Goal: Task Accomplishment & Management: Use online tool/utility

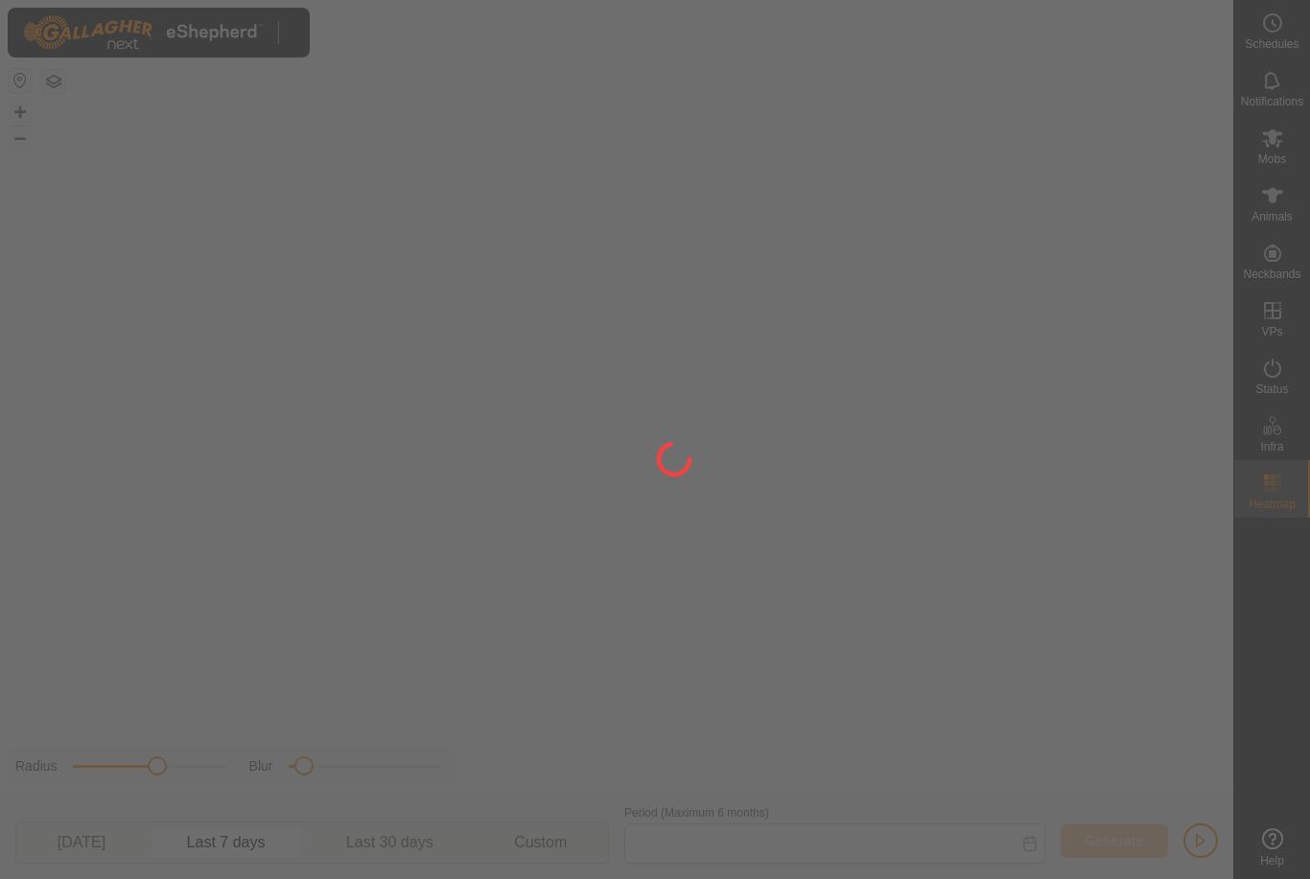
type input "[DATE] - [DATE]"
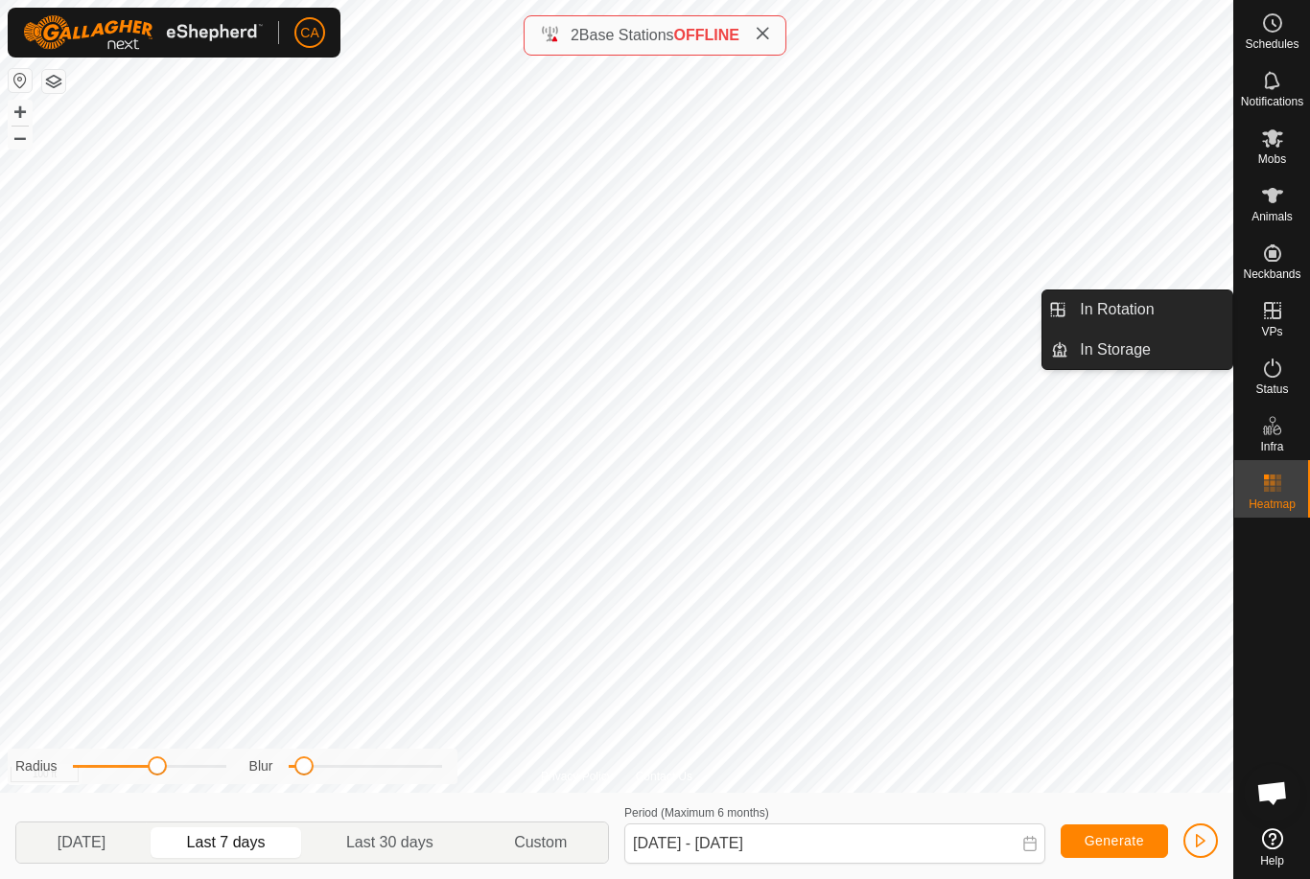
click at [1134, 319] on span "In Rotation" at bounding box center [1117, 309] width 74 height 23
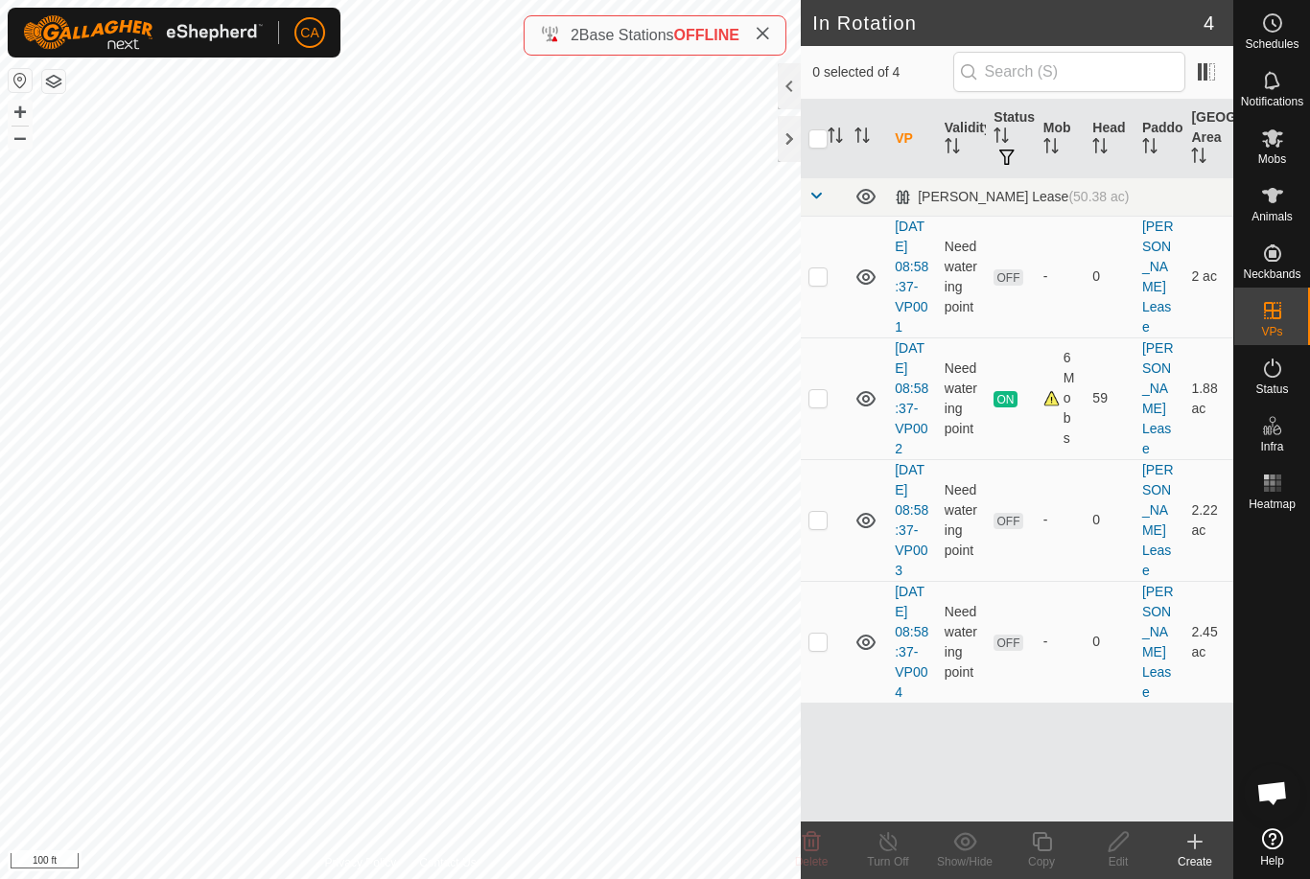
click at [834, 573] on td at bounding box center [824, 520] width 46 height 122
checkbox input "true"
click at [1292, 150] on div "Mobs" at bounding box center [1272, 144] width 76 height 58
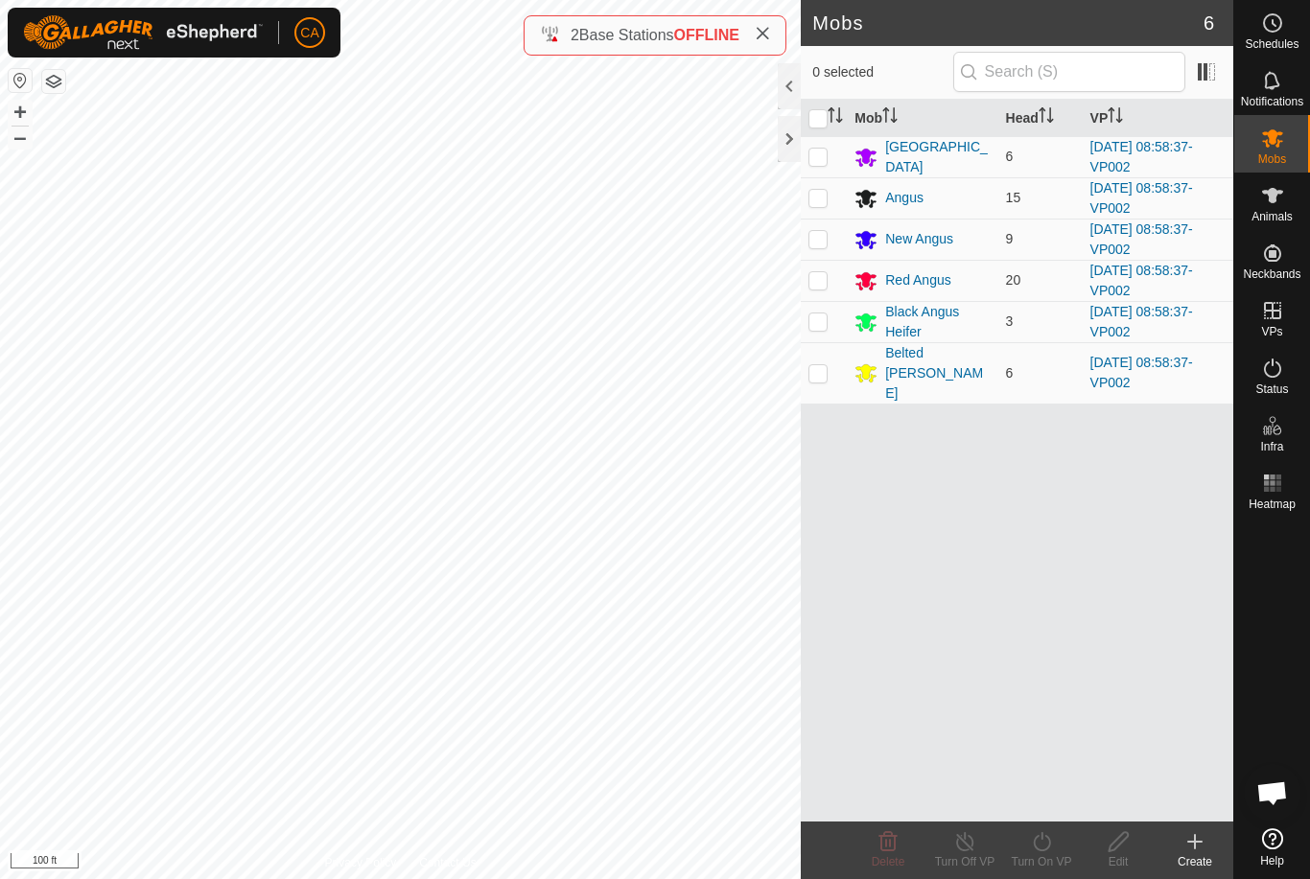
click at [812, 113] on input "checkbox" at bounding box center [817, 118] width 19 height 19
checkbox input "true"
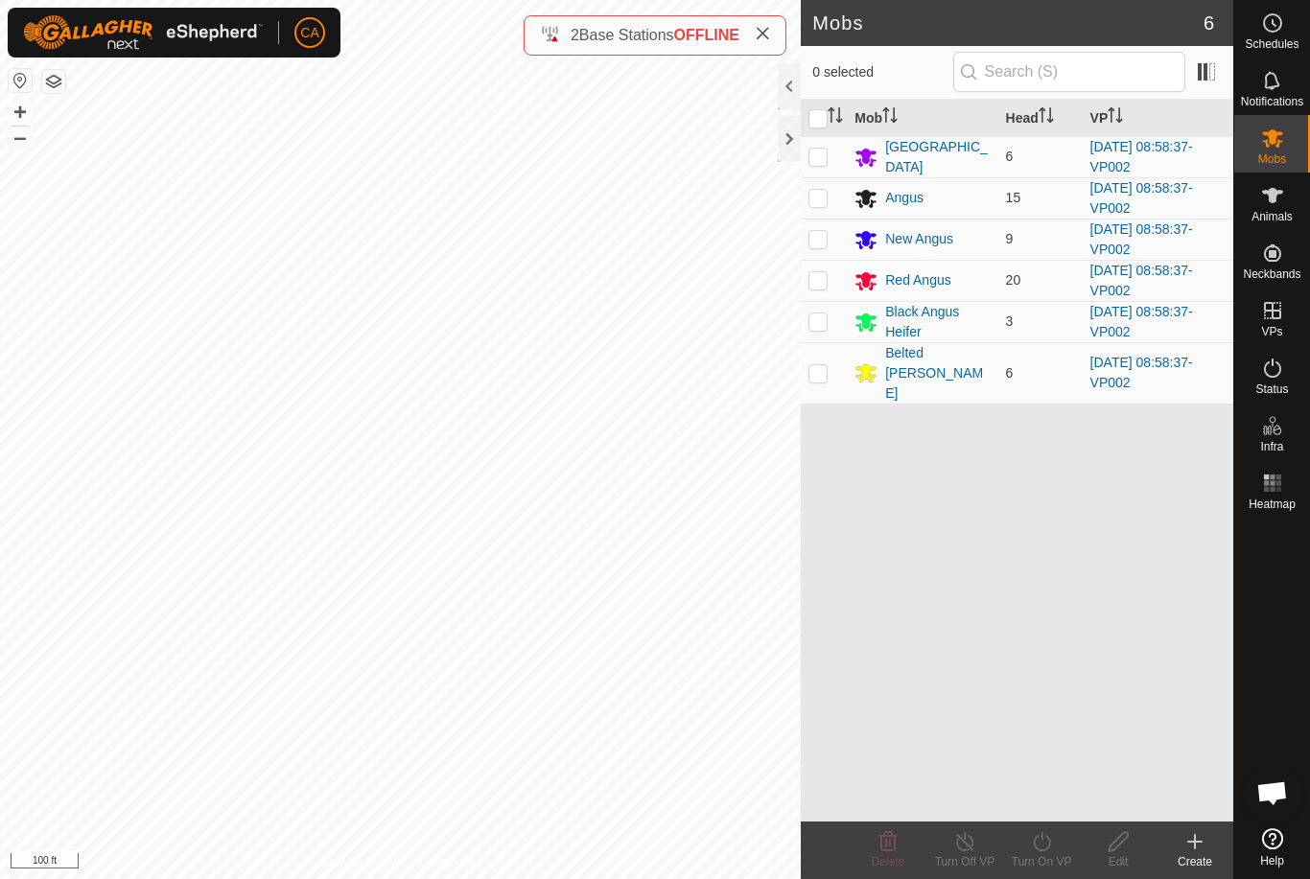
checkbox input "true"
click at [1049, 862] on div "Turn On VP" at bounding box center [1041, 861] width 77 height 17
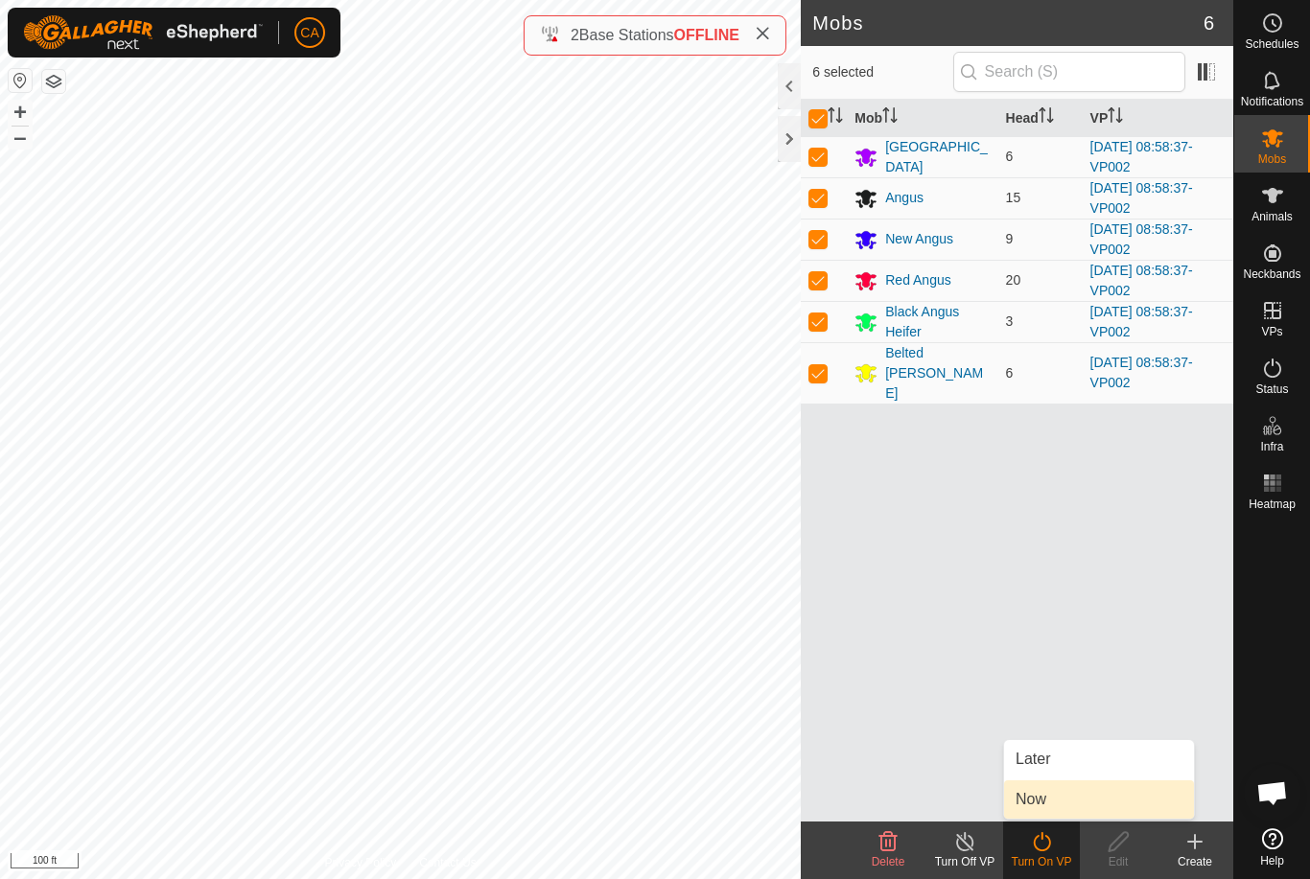
click at [1057, 805] on link "Now" at bounding box center [1099, 800] width 190 height 38
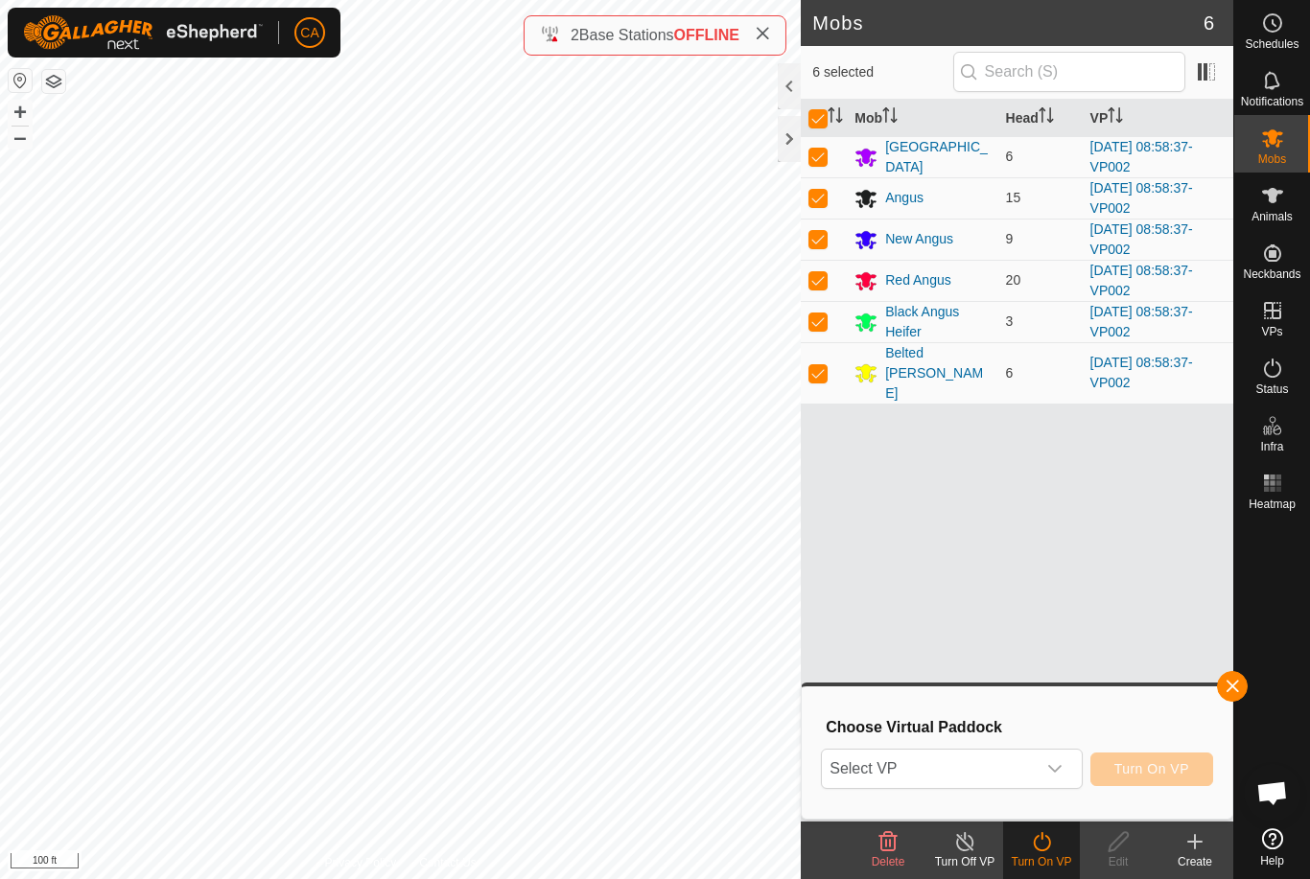
click at [978, 772] on span "Select VP" at bounding box center [928, 769] width 213 height 38
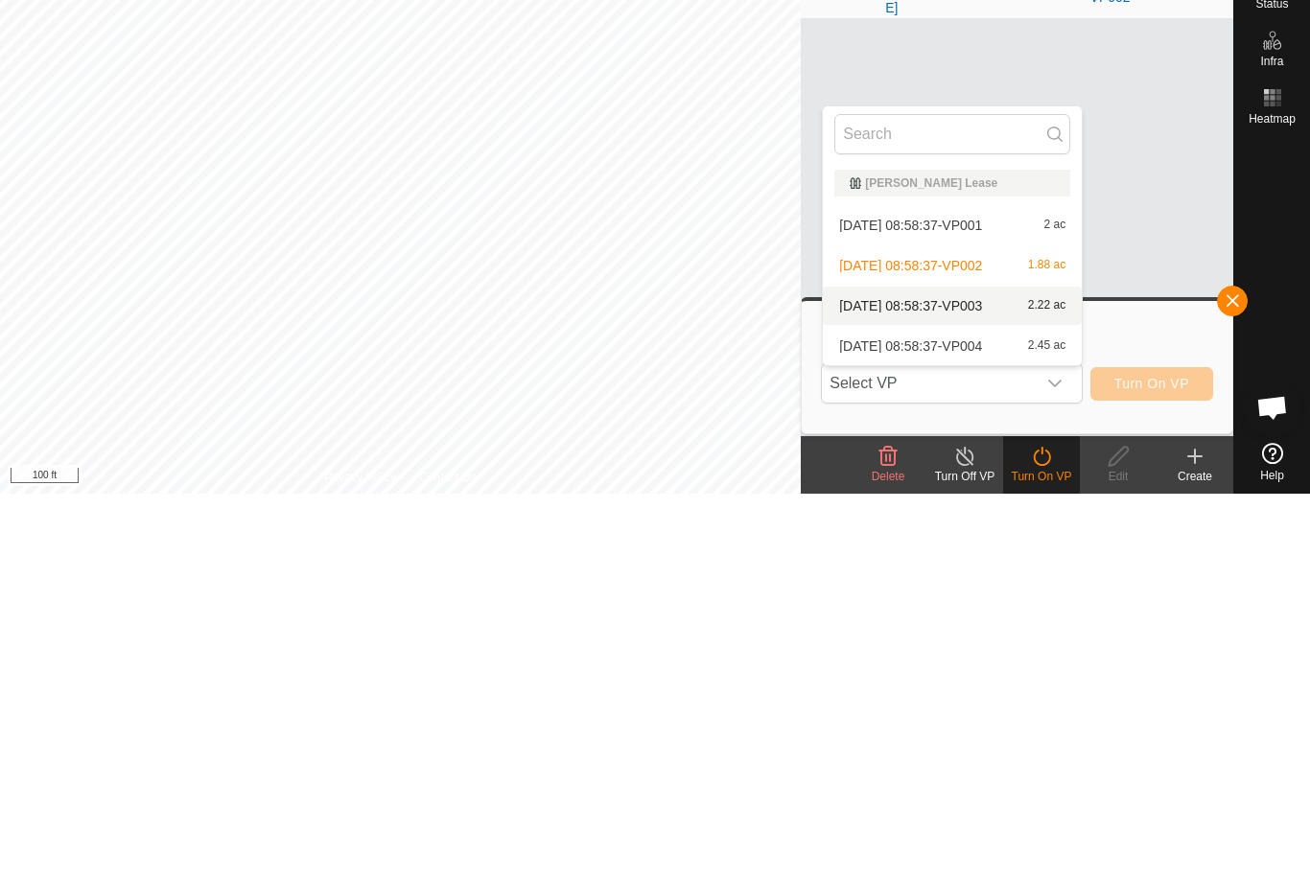
click at [983, 680] on div "[DATE] 08:58:37-VP003 2.22 ac" at bounding box center [952, 691] width 236 height 23
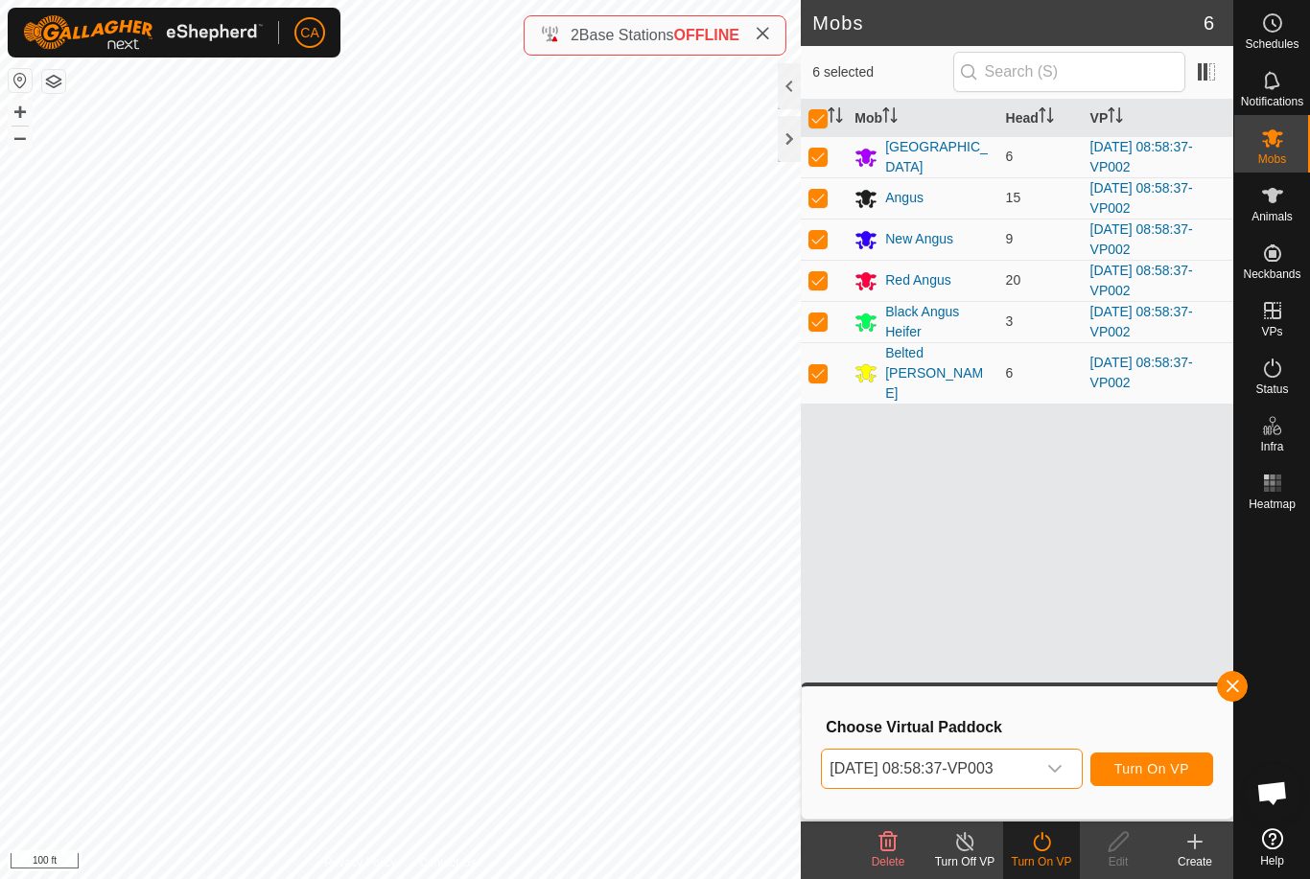
click at [1156, 779] on button "Turn On VP" at bounding box center [1151, 770] width 123 height 34
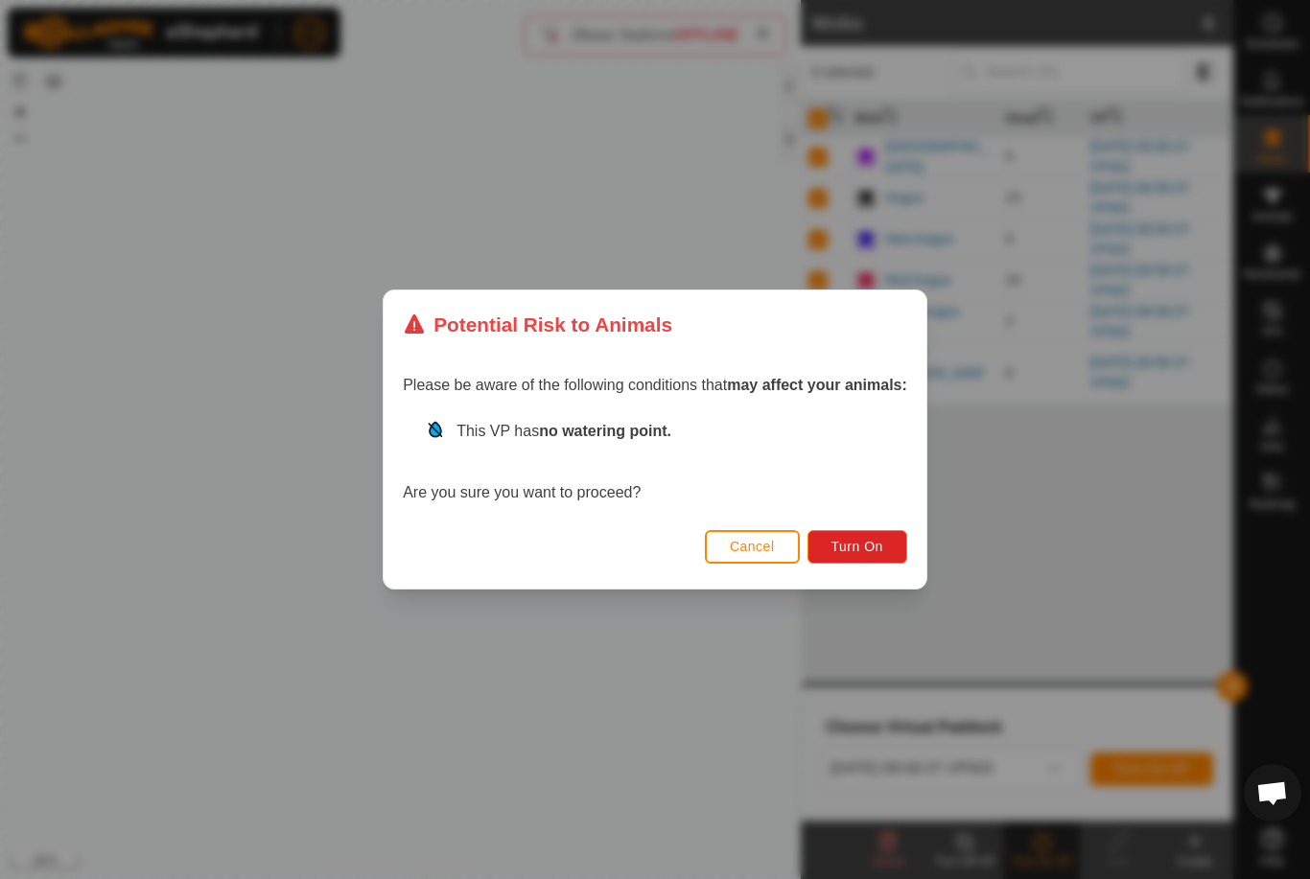
click at [874, 544] on span "Turn On" at bounding box center [857, 546] width 52 height 15
